Goal: Task Accomplishment & Management: Manage account settings

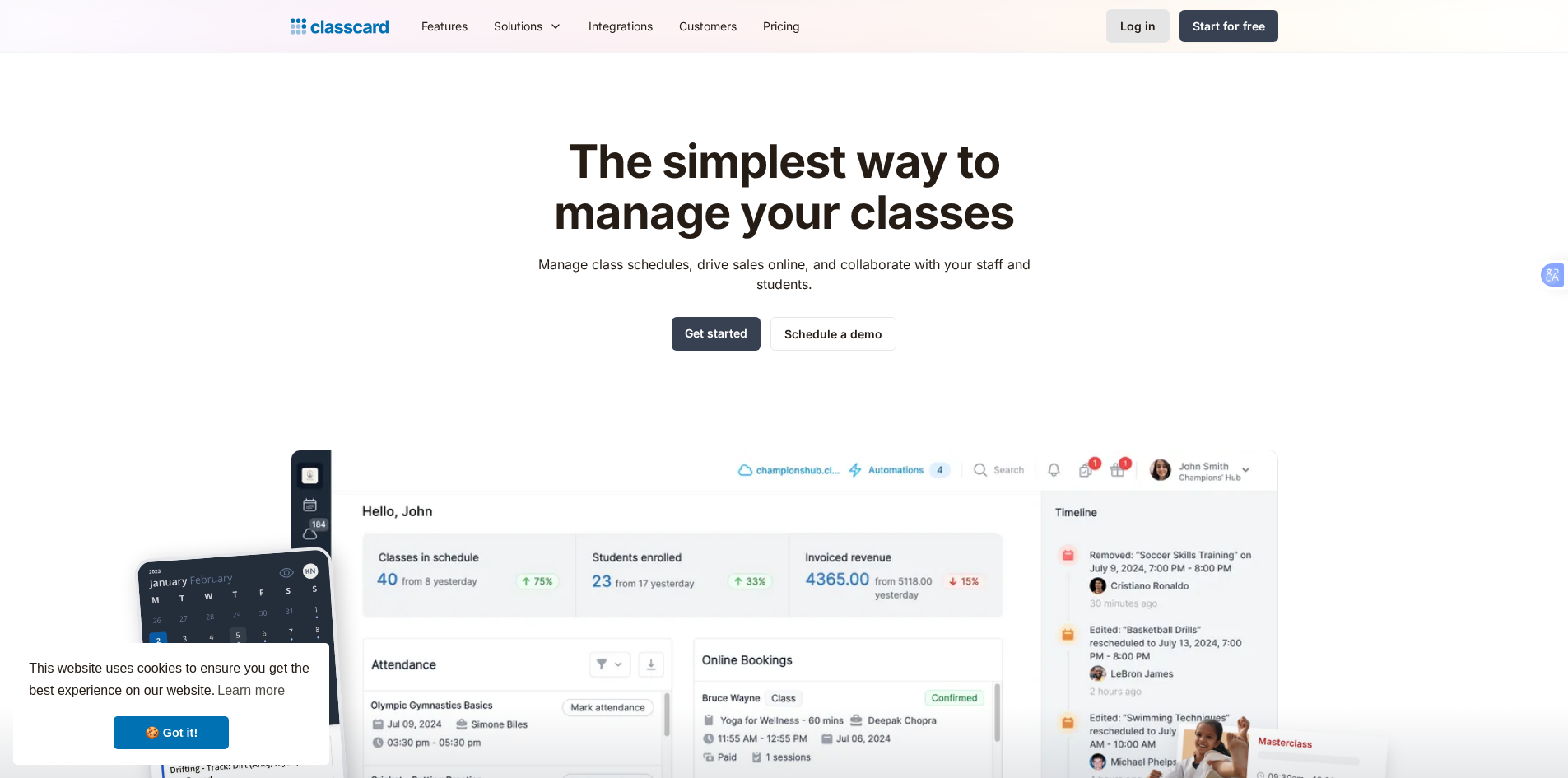
click at [1150, 23] on div "Log in" at bounding box center [1137, 26] width 35 height 17
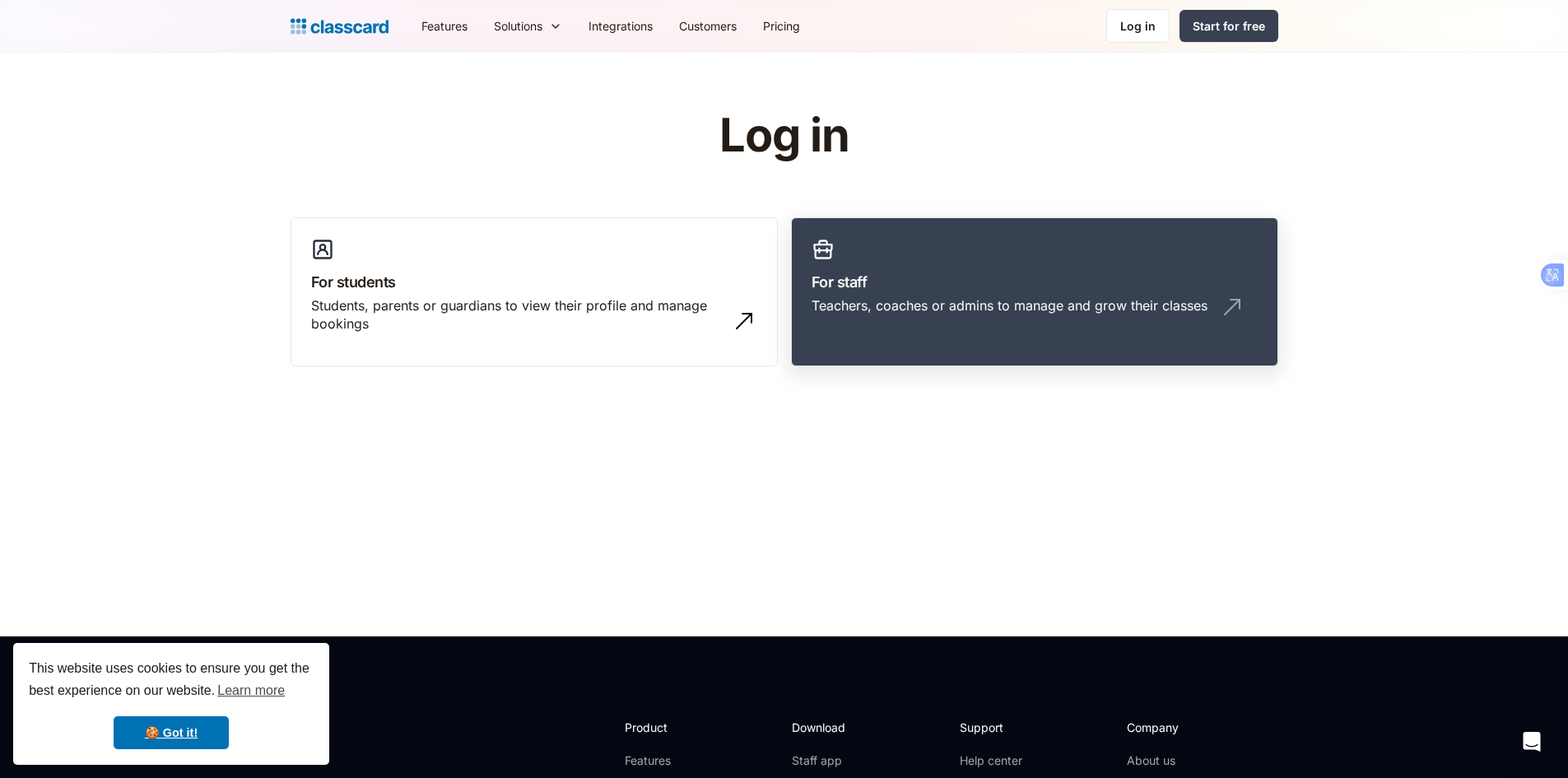
click at [960, 363] on link "For staff Teachers, coaches or admins to manage and grow their classes" at bounding box center [1035, 292] width 488 height 150
click at [1060, 356] on link "For staff Teachers, coaches or admins to manage and grow their classes" at bounding box center [1035, 292] width 488 height 150
